Goal: Download file/media

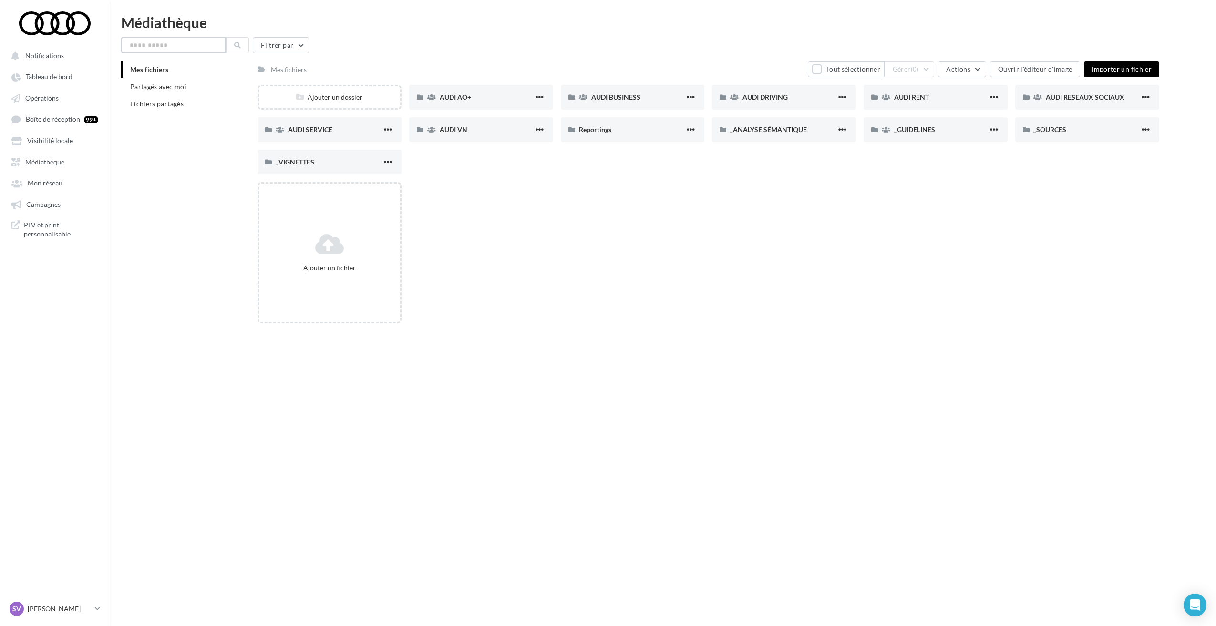
click at [166, 48] on input "text" at bounding box center [173, 45] width 105 height 16
type input "**"
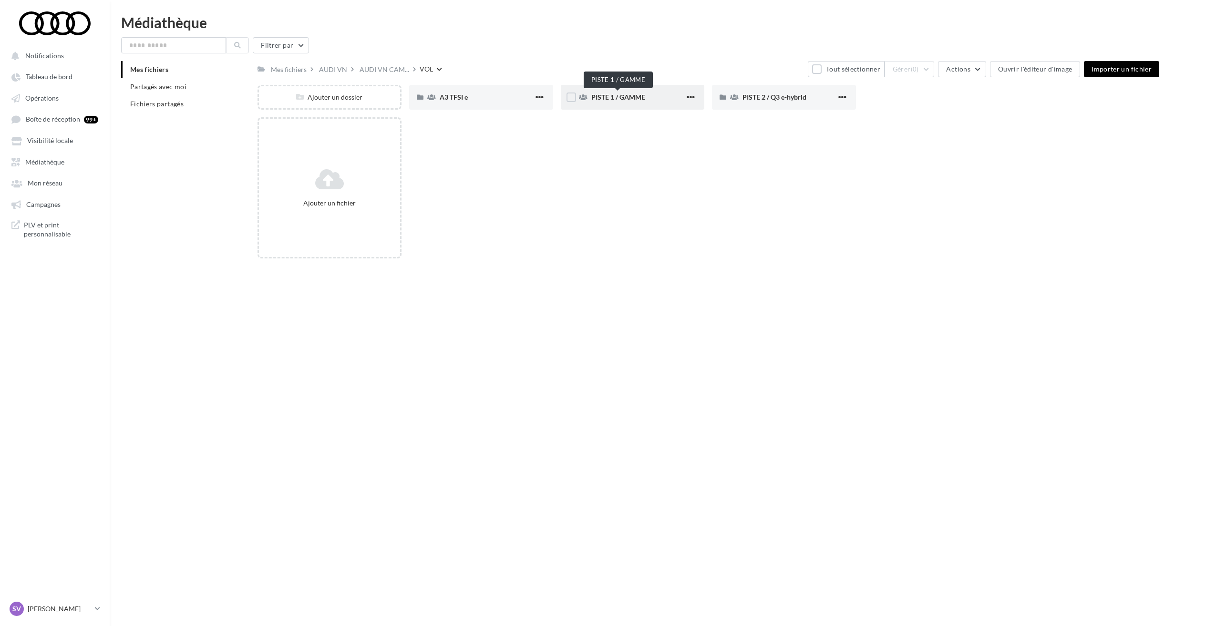
click at [621, 98] on span "PISTE 1 / GAMME" at bounding box center [618, 97] width 54 height 8
click at [797, 97] on span "PISTE 2 / Q3 e-hybrid" at bounding box center [775, 97] width 64 height 8
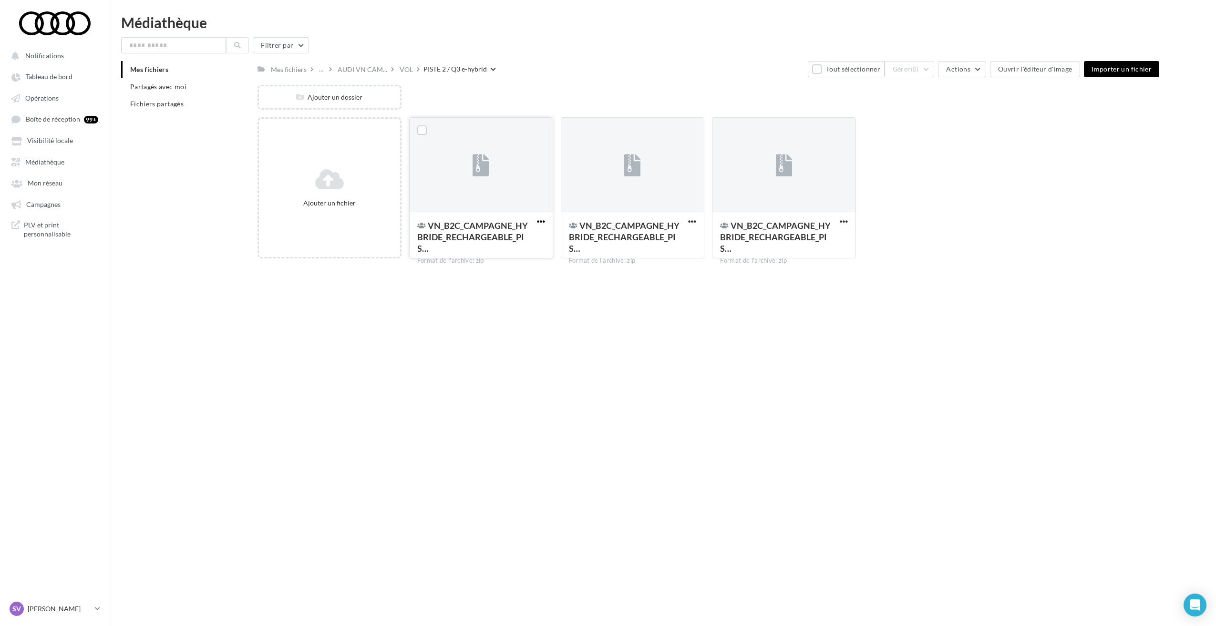
click at [542, 220] on span "button" at bounding box center [541, 221] width 8 height 8
click at [487, 294] on button "Télécharger" at bounding box center [494, 290] width 106 height 25
click at [540, 221] on span "button" at bounding box center [541, 221] width 8 height 8
click at [493, 291] on button "Télécharger" at bounding box center [494, 290] width 106 height 25
